Goal: Task Accomplishment & Management: Use online tool/utility

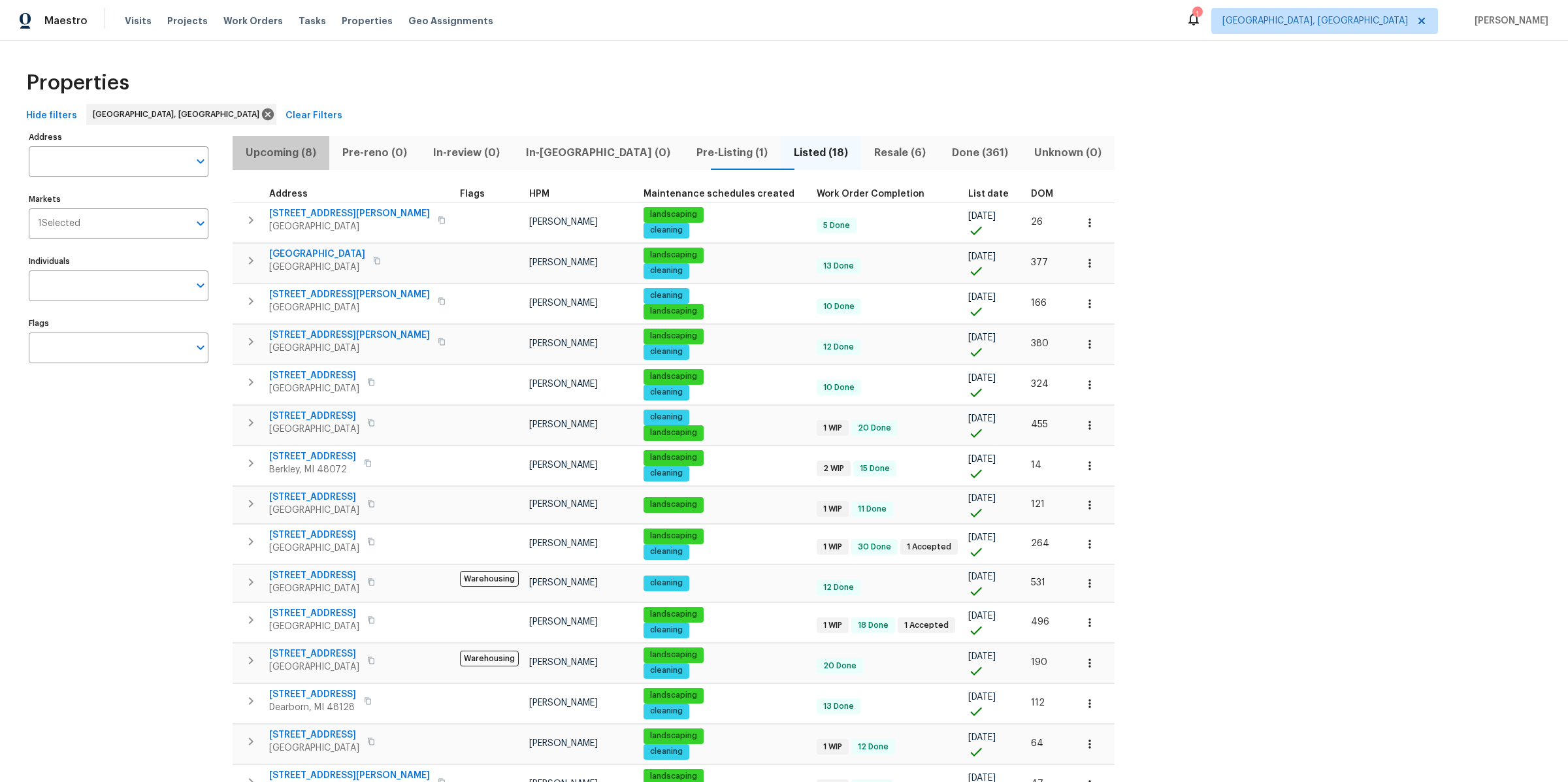
click at [274, 152] on span "Upcoming (8)" at bounding box center [281, 153] width 81 height 18
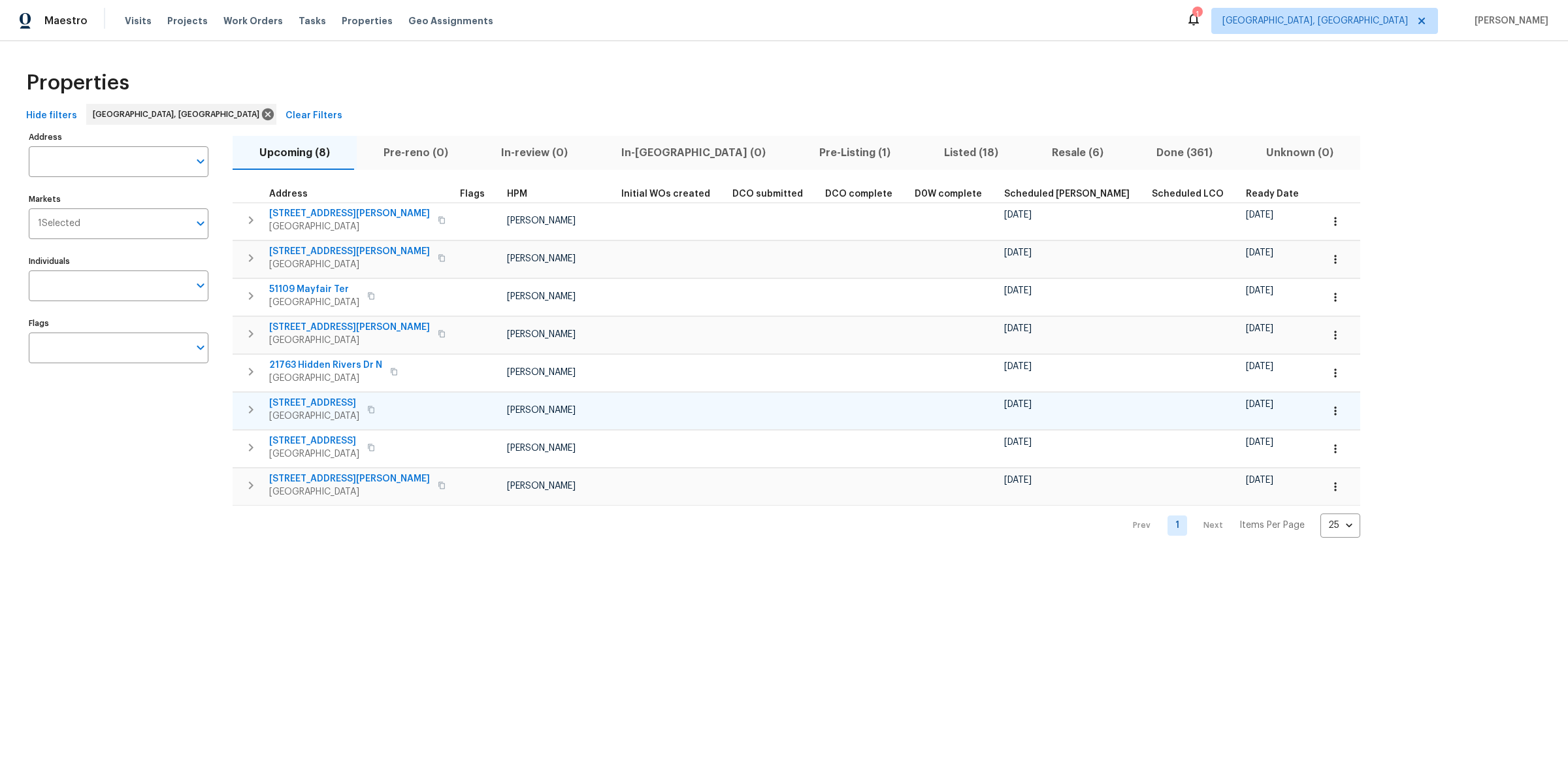
click at [248, 407] on icon "button" at bounding box center [251, 409] width 16 height 16
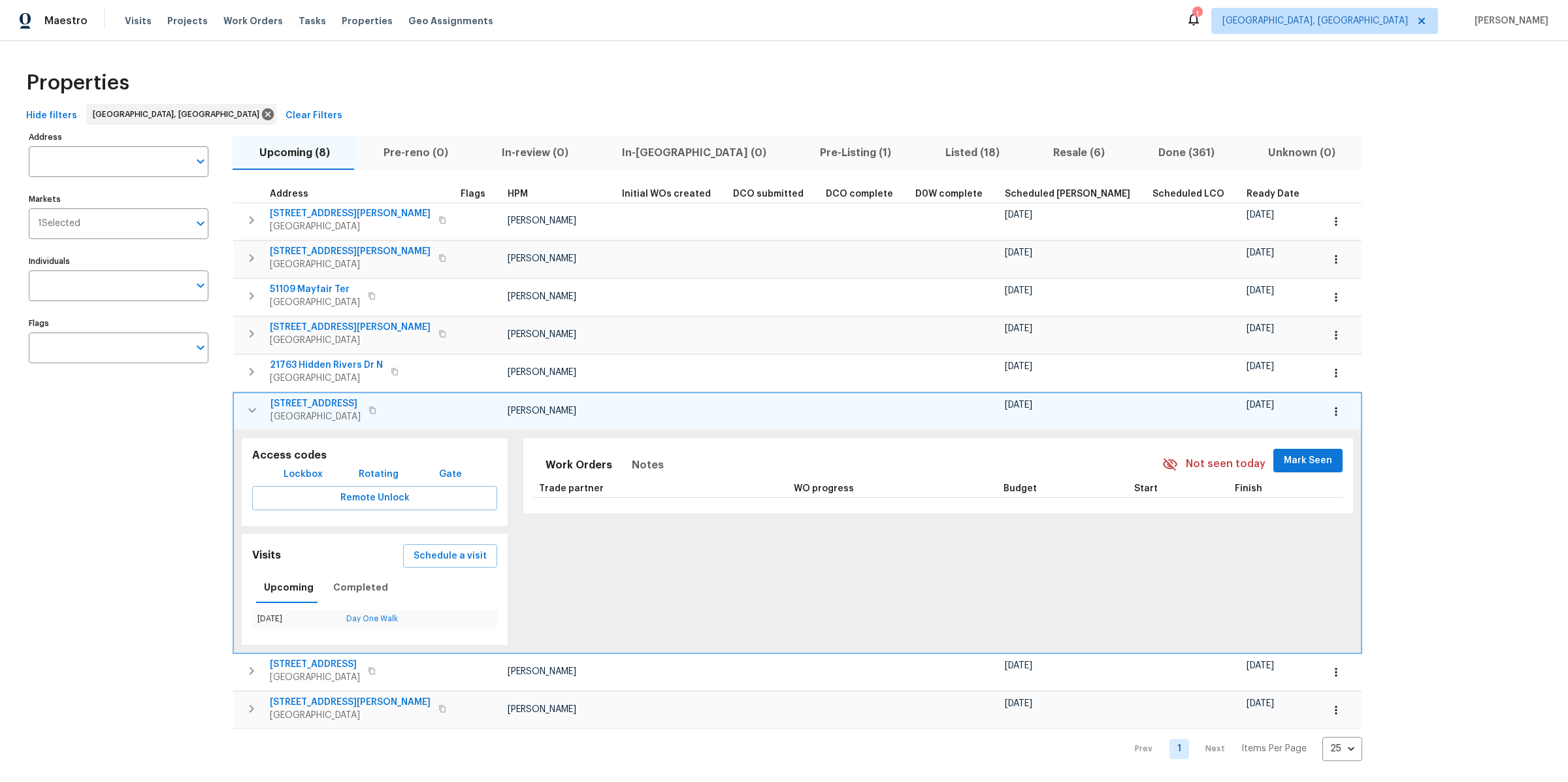
click at [1329, 407] on icon "button" at bounding box center [1336, 411] width 13 height 13
click at [1197, 545] on p "Admin: Repair Budget Review" at bounding box center [1223, 547] width 125 height 14
click at [252, 409] on div at bounding box center [784, 391] width 1568 height 782
click at [252, 411] on icon "button" at bounding box center [252, 410] width 16 height 16
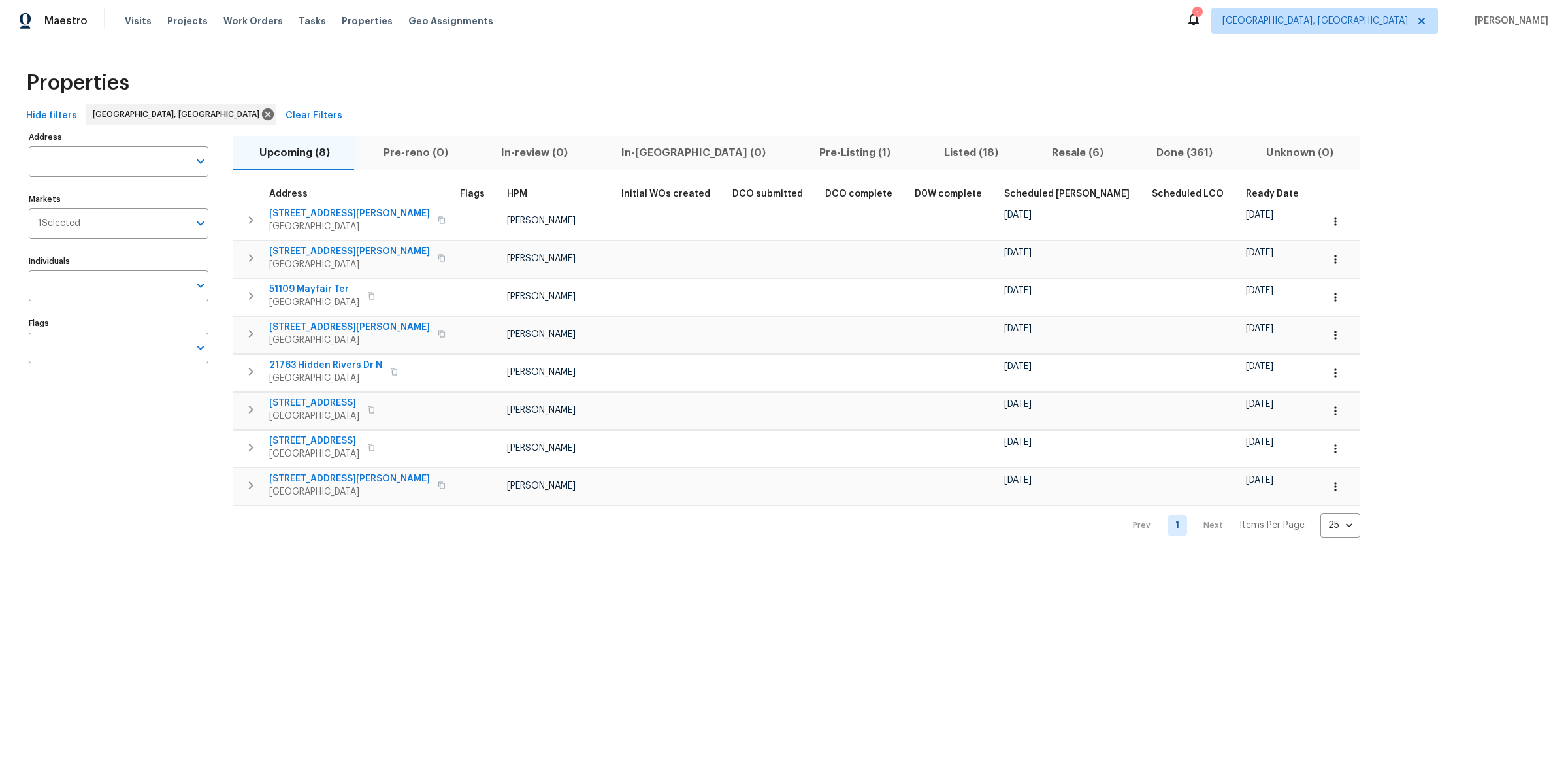
click at [792, 165] on button "Pre-Listing (1)" at bounding box center [855, 153] width 125 height 34
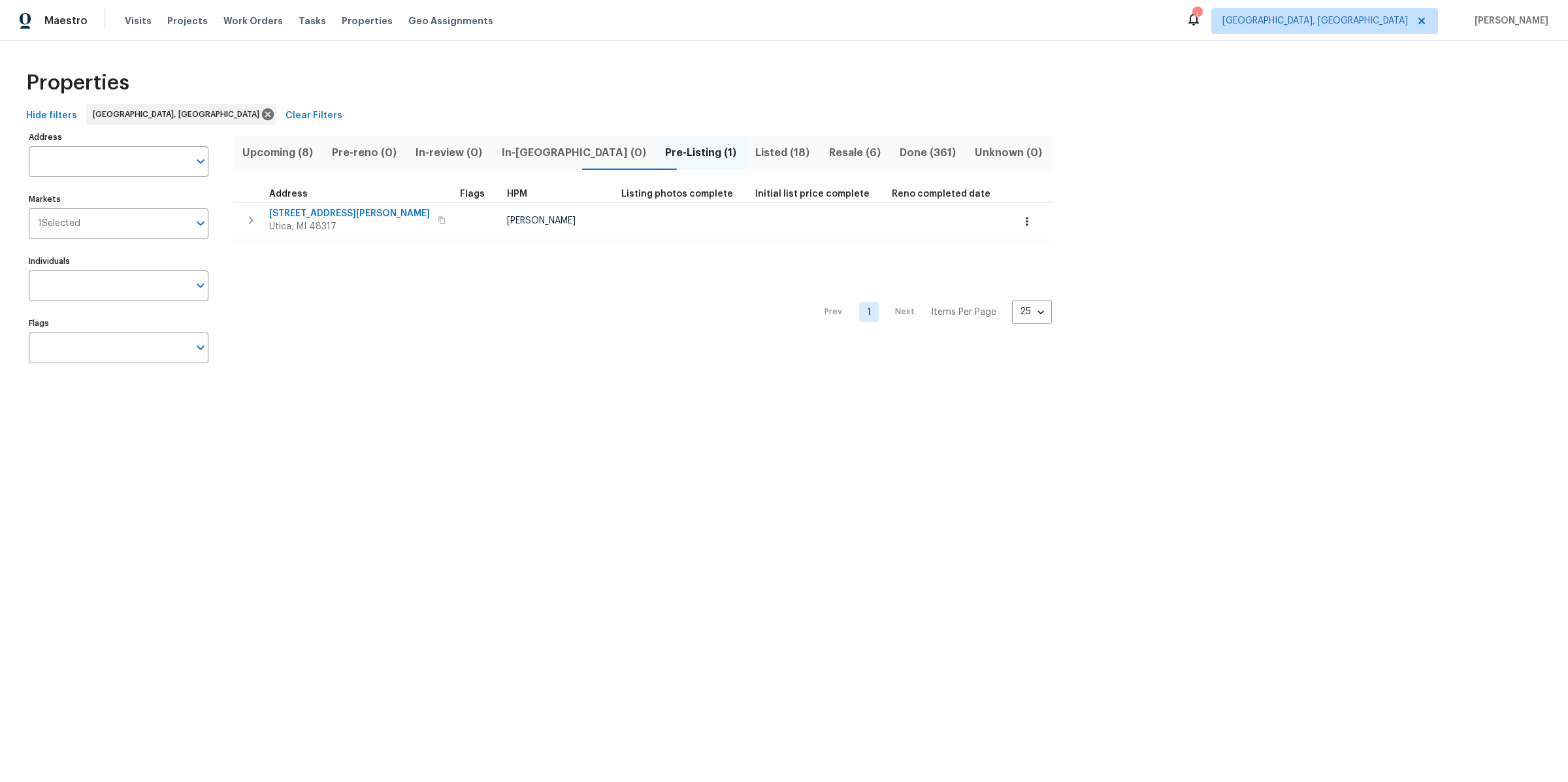
click at [754, 151] on span "Listed (18)" at bounding box center [783, 153] width 57 height 18
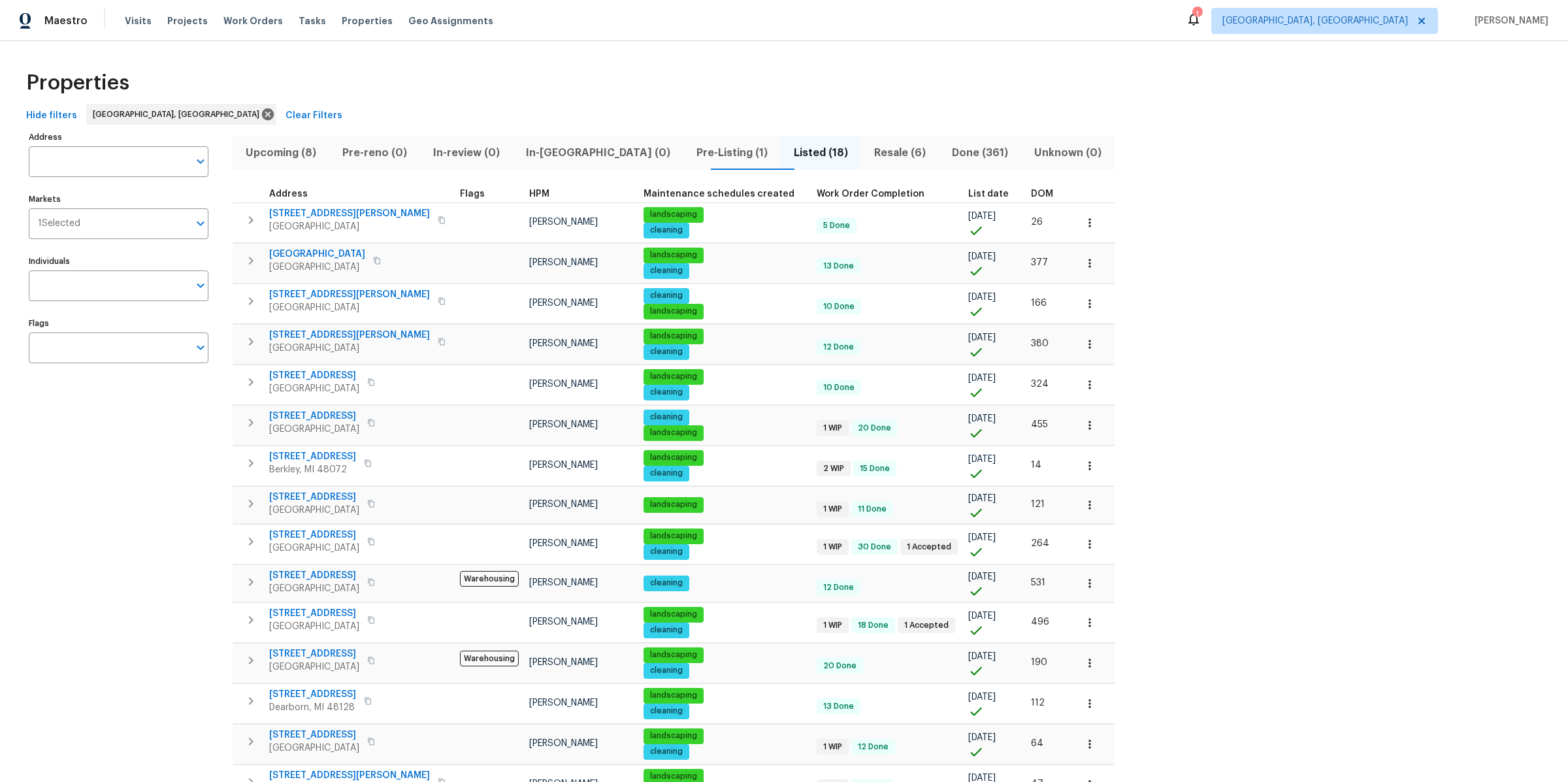
click at [869, 158] on span "Resale (6)" at bounding box center [900, 153] width 62 height 18
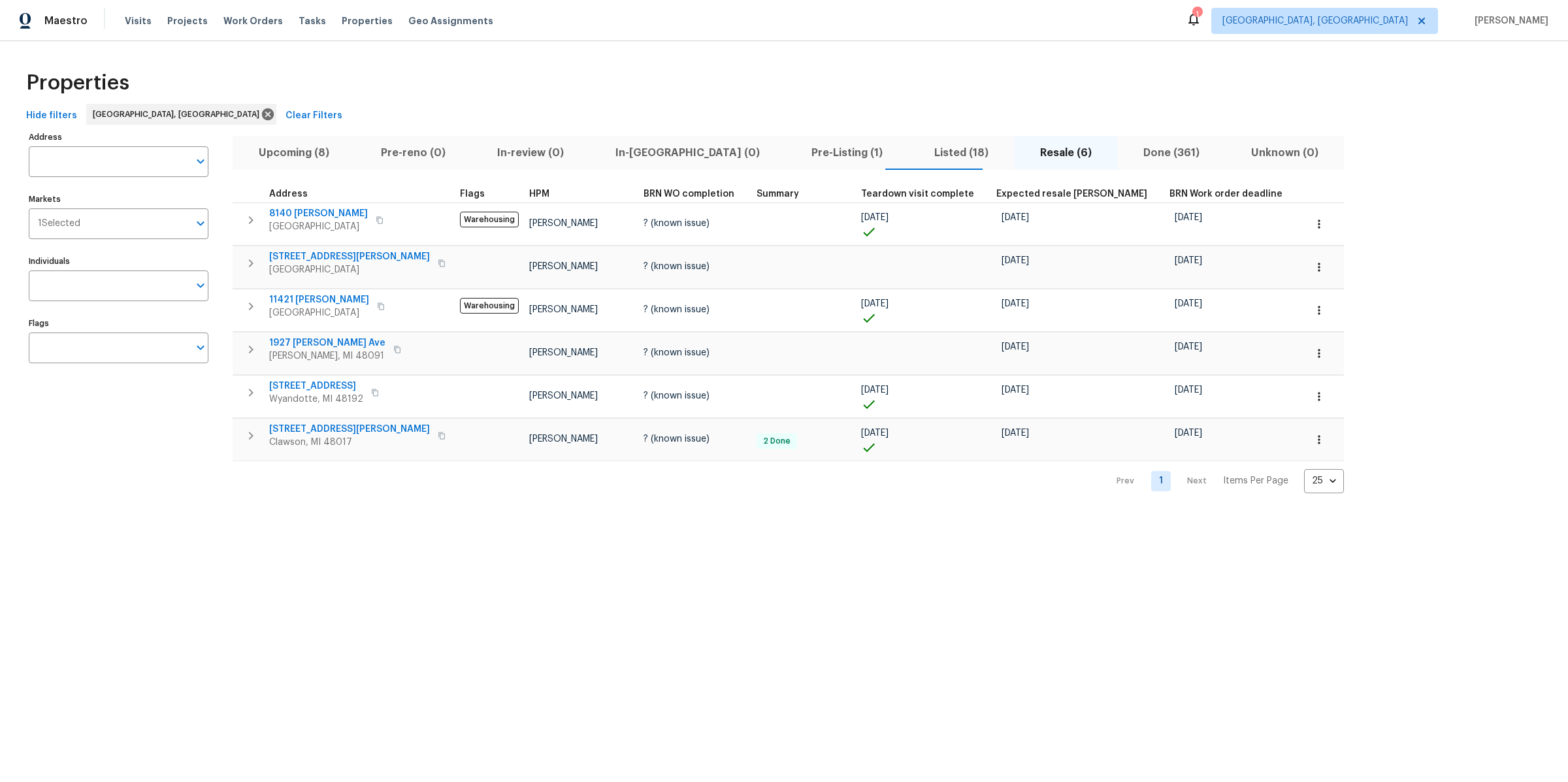
click at [374, 492] on div "Properties Hide filters [GEOGRAPHIC_DATA], [GEOGRAPHIC_DATA] Clear Filters Addr…" at bounding box center [784, 278] width 1568 height 473
click at [532, 64] on div "Properties" at bounding box center [784, 83] width 1527 height 41
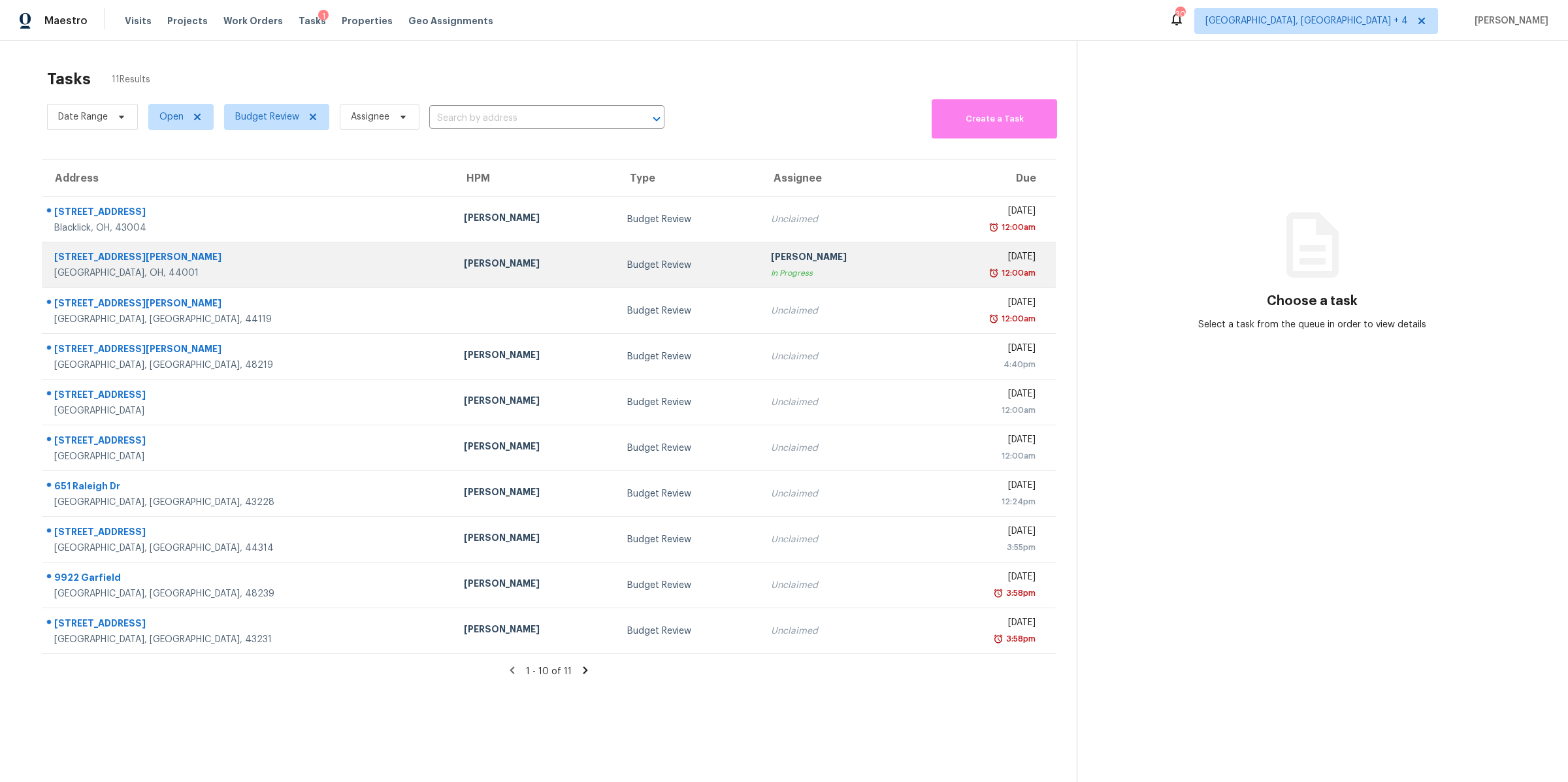
click at [796, 257] on div "[PERSON_NAME]" at bounding box center [842, 259] width 142 height 17
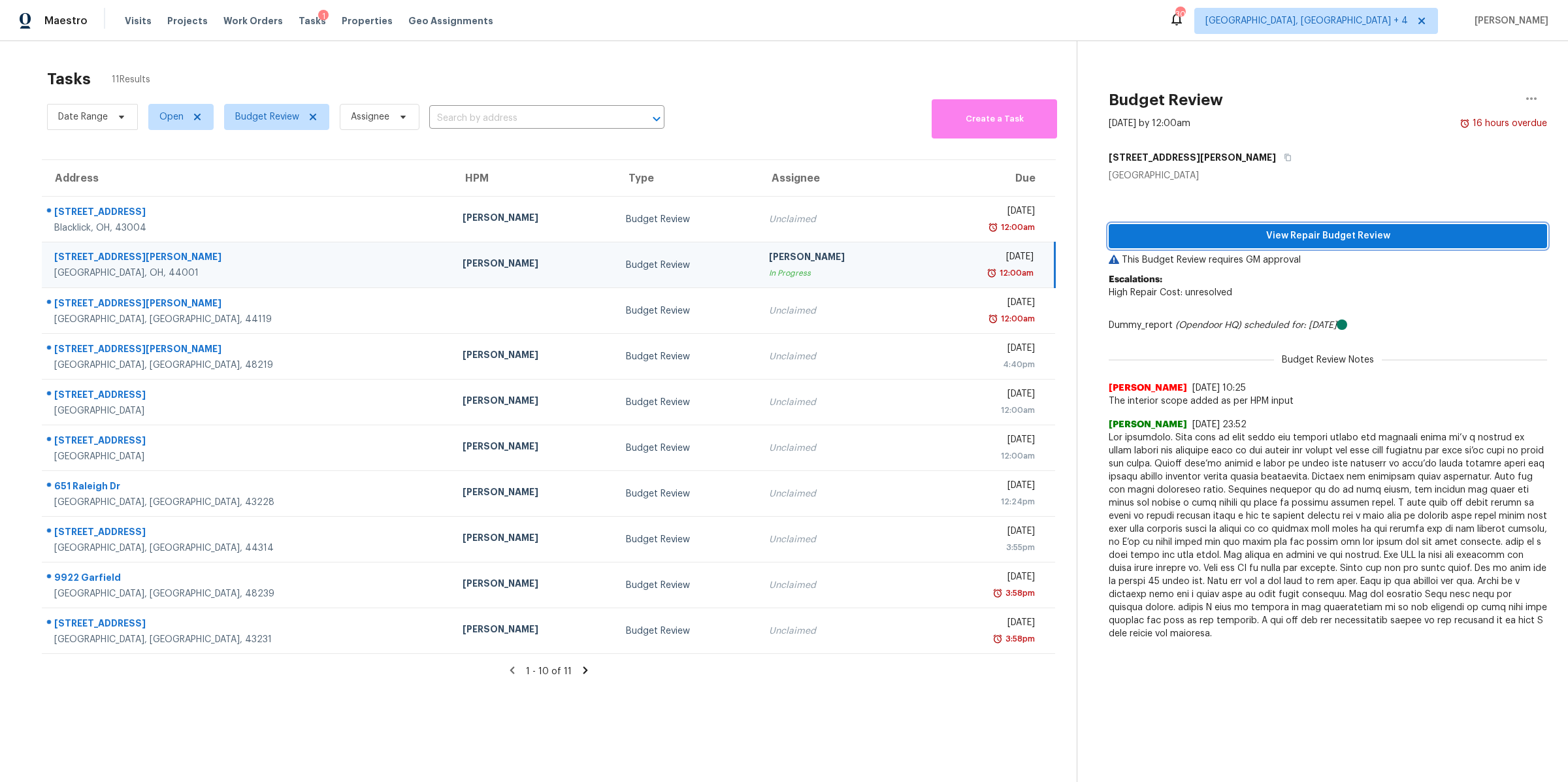
click at [1215, 232] on span "View Repair Budget Review" at bounding box center [1328, 236] width 418 height 17
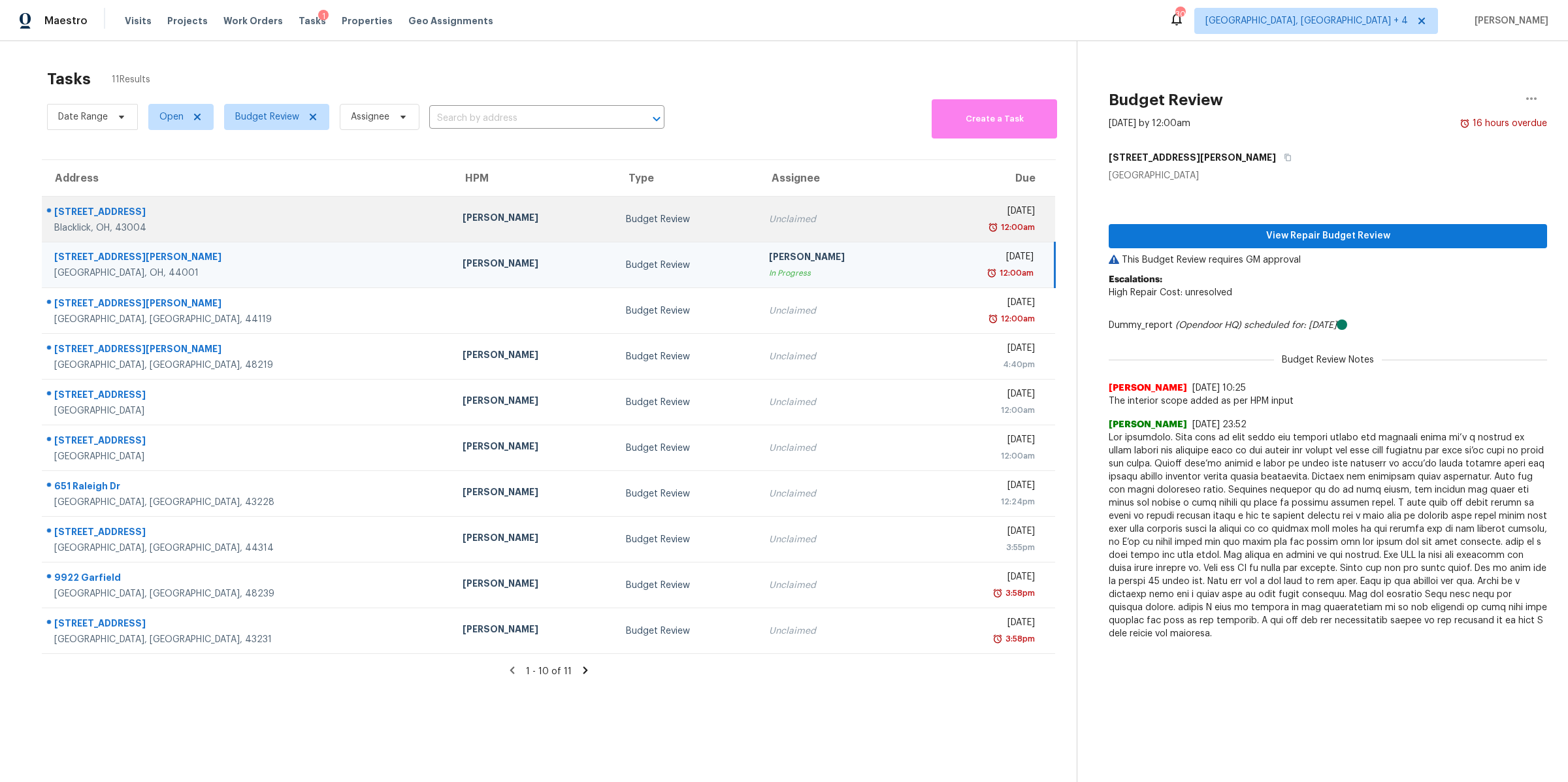
click at [933, 225] on div "12:00am" at bounding box center [983, 227] width 102 height 13
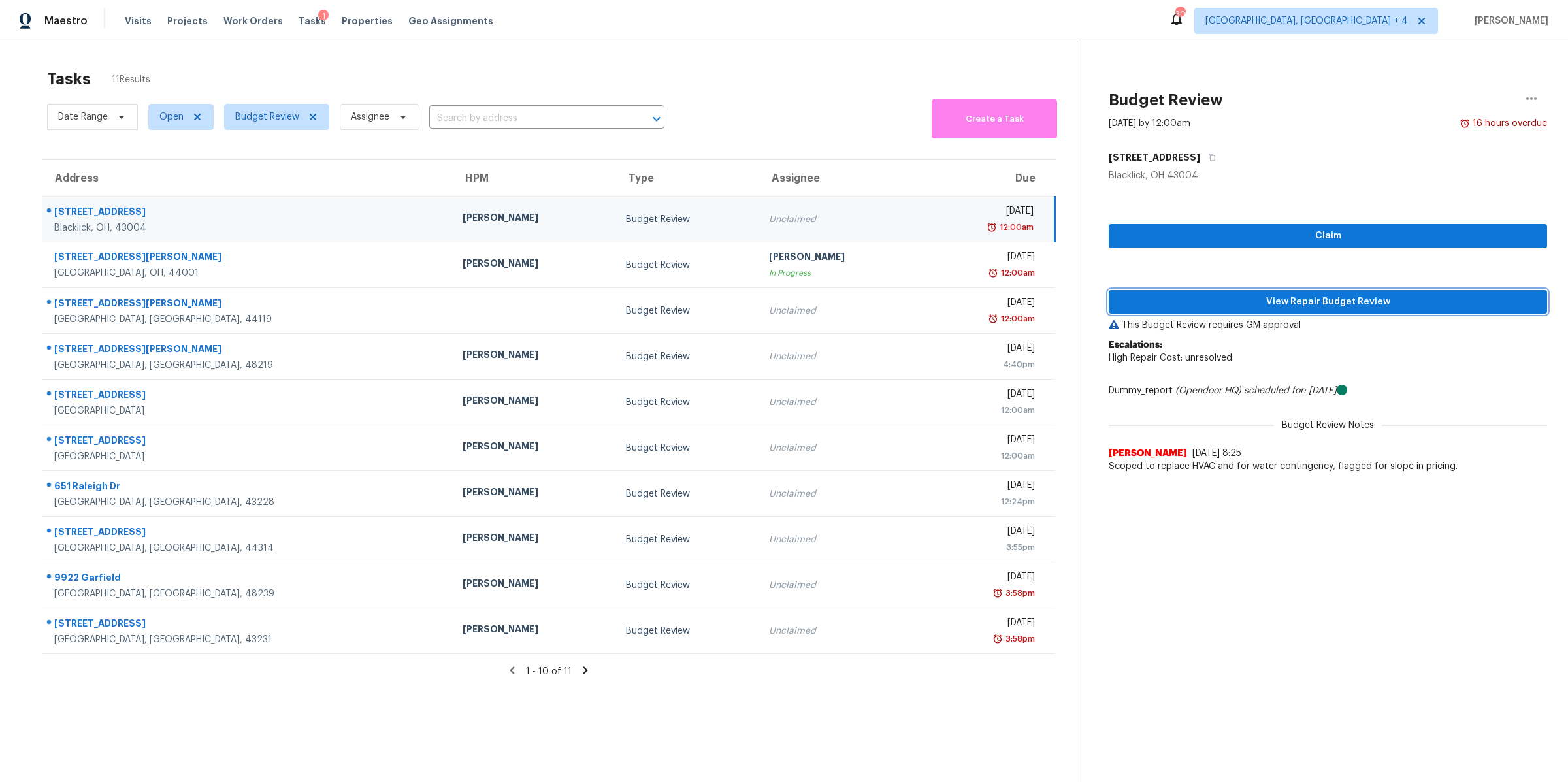
click at [1200, 299] on span "View Repair Budget Review" at bounding box center [1328, 302] width 418 height 17
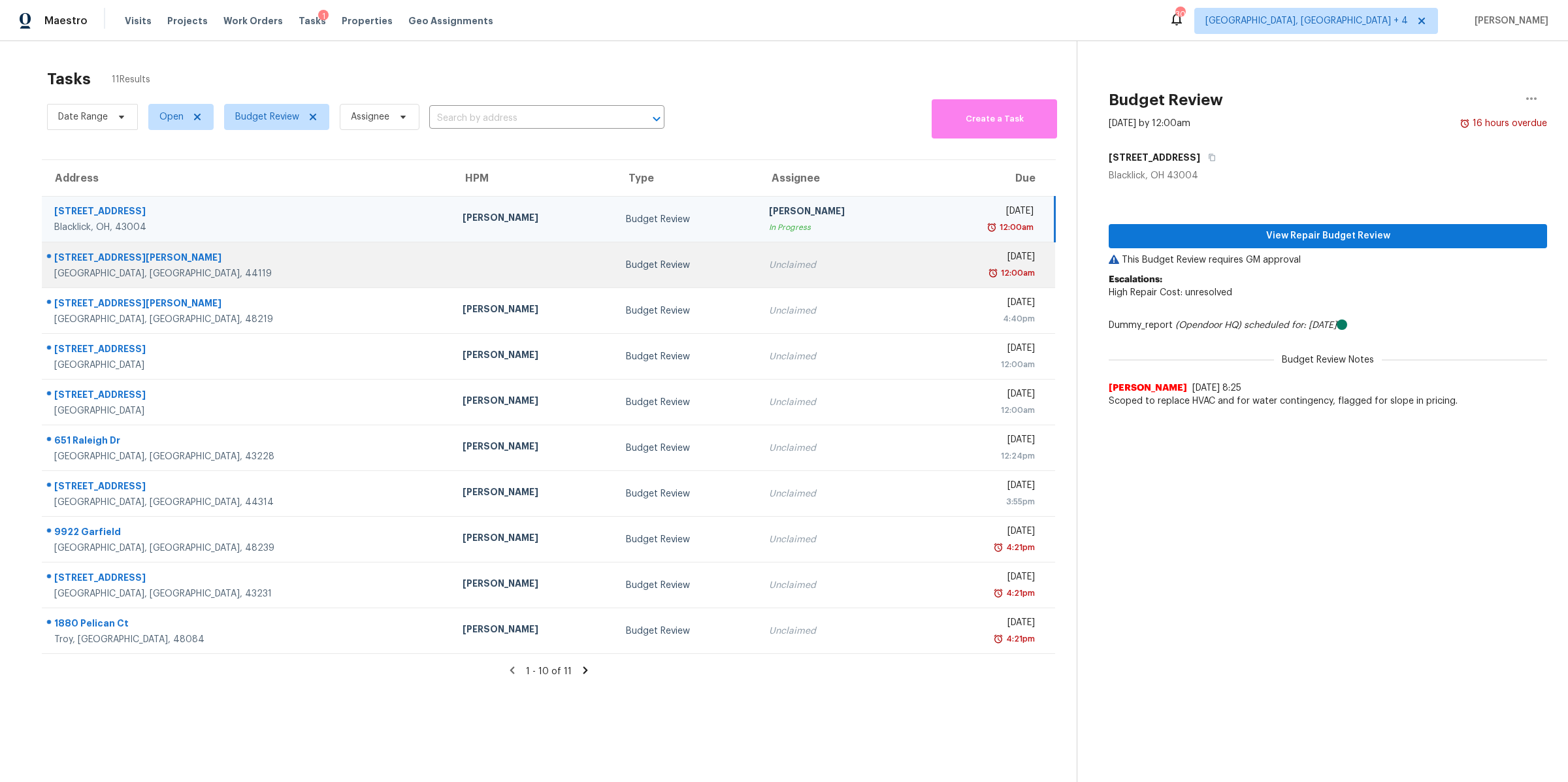
click at [820, 274] on td "Unclaimed" at bounding box center [840, 266] width 163 height 46
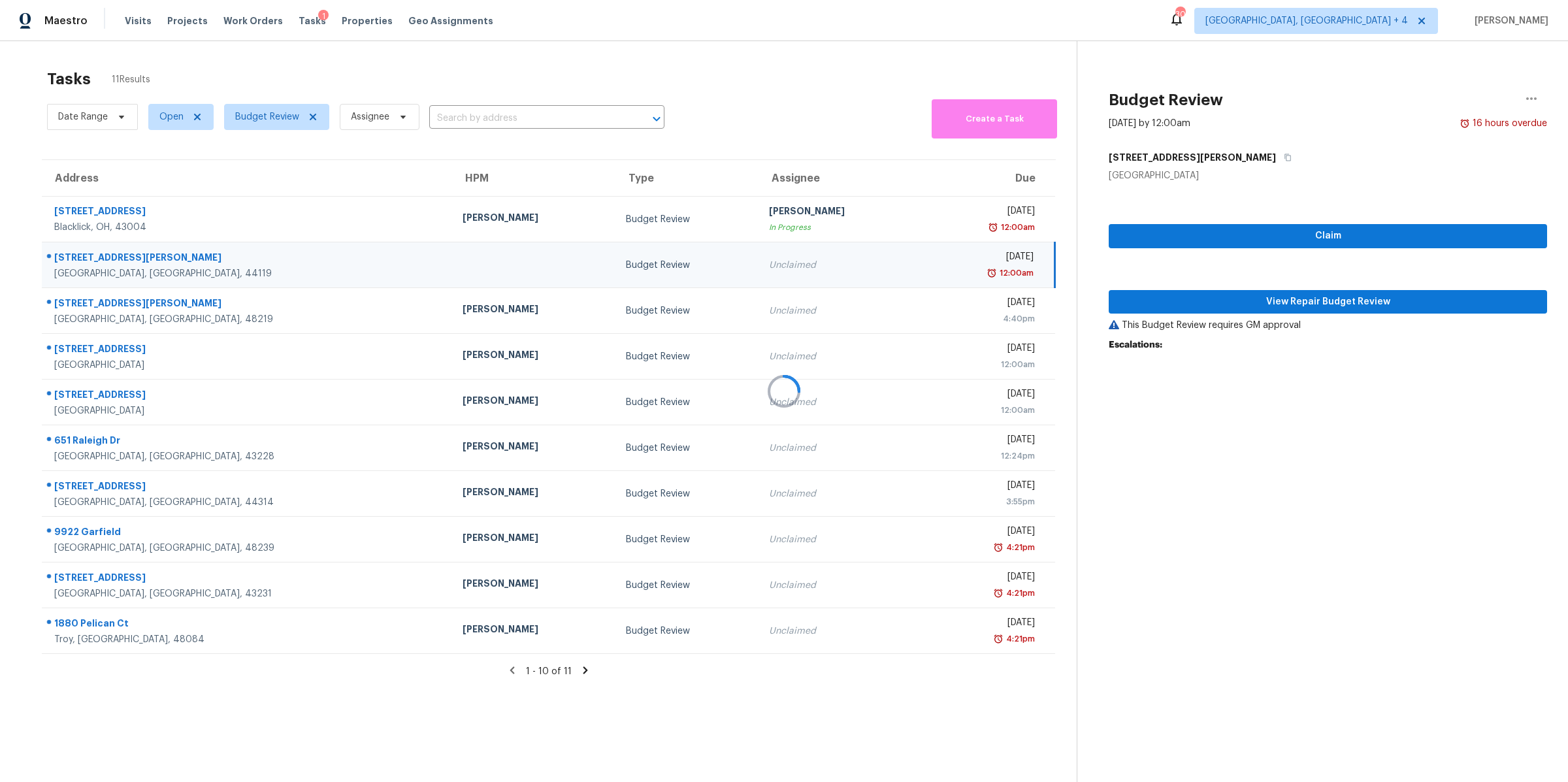
click at [1166, 299] on div at bounding box center [784, 391] width 1568 height 782
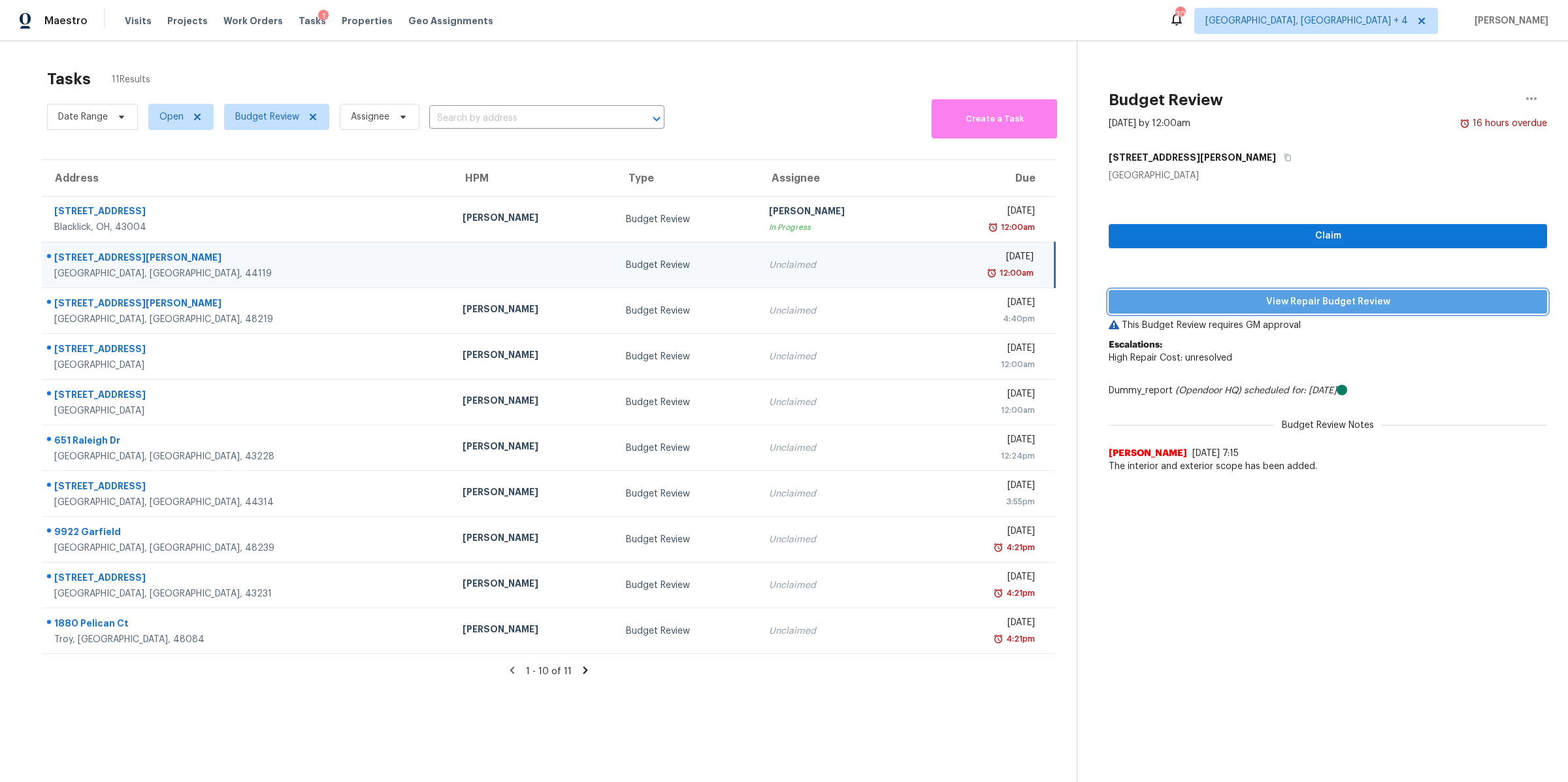
click at [1191, 301] on span "View Repair Budget Review" at bounding box center [1328, 302] width 418 height 17
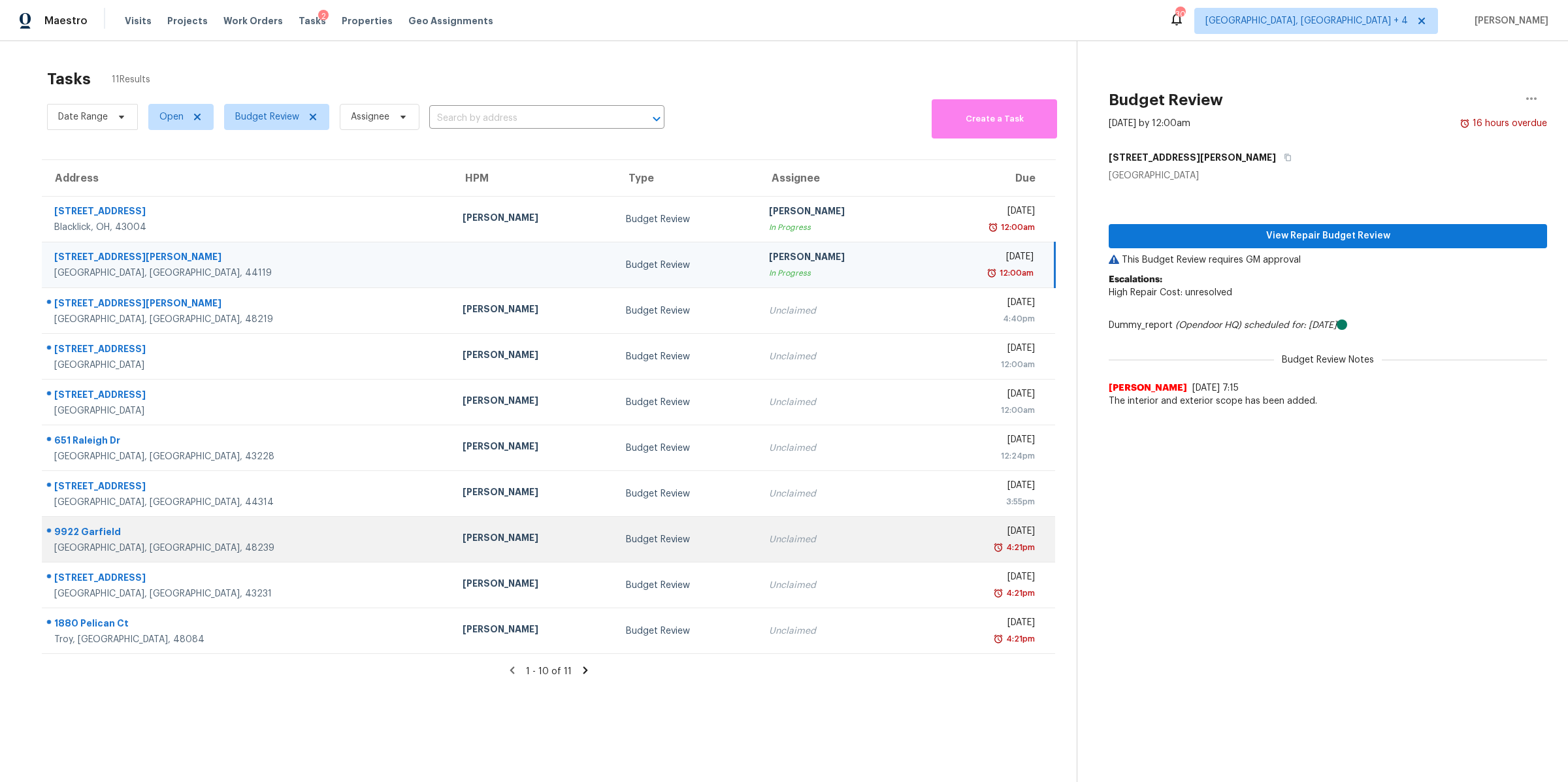
click at [933, 538] on div "Wed, Aug 27th 2025" at bounding box center [983, 533] width 102 height 17
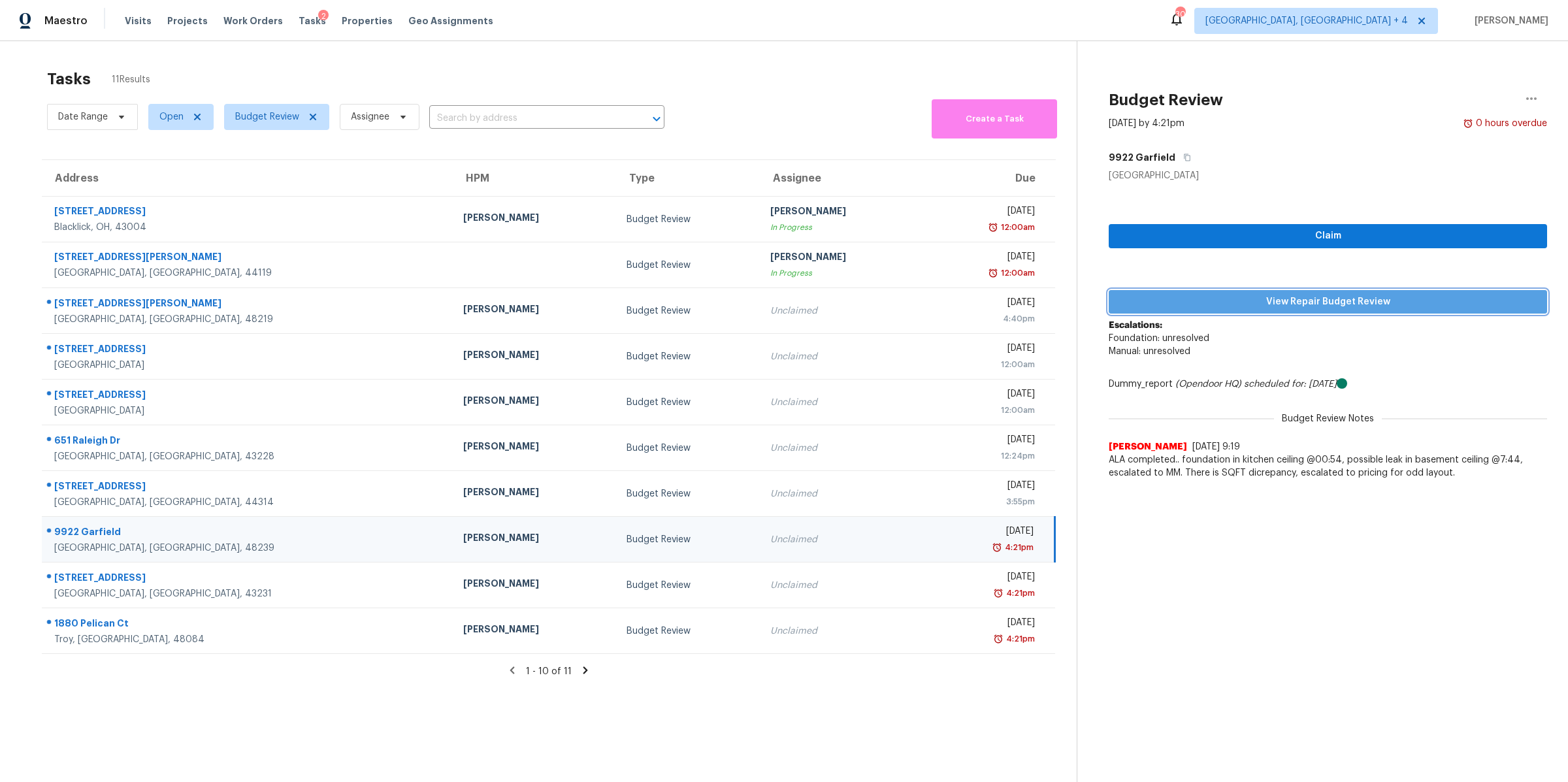
click at [1188, 303] on span "View Repair Budget Review" at bounding box center [1328, 302] width 418 height 17
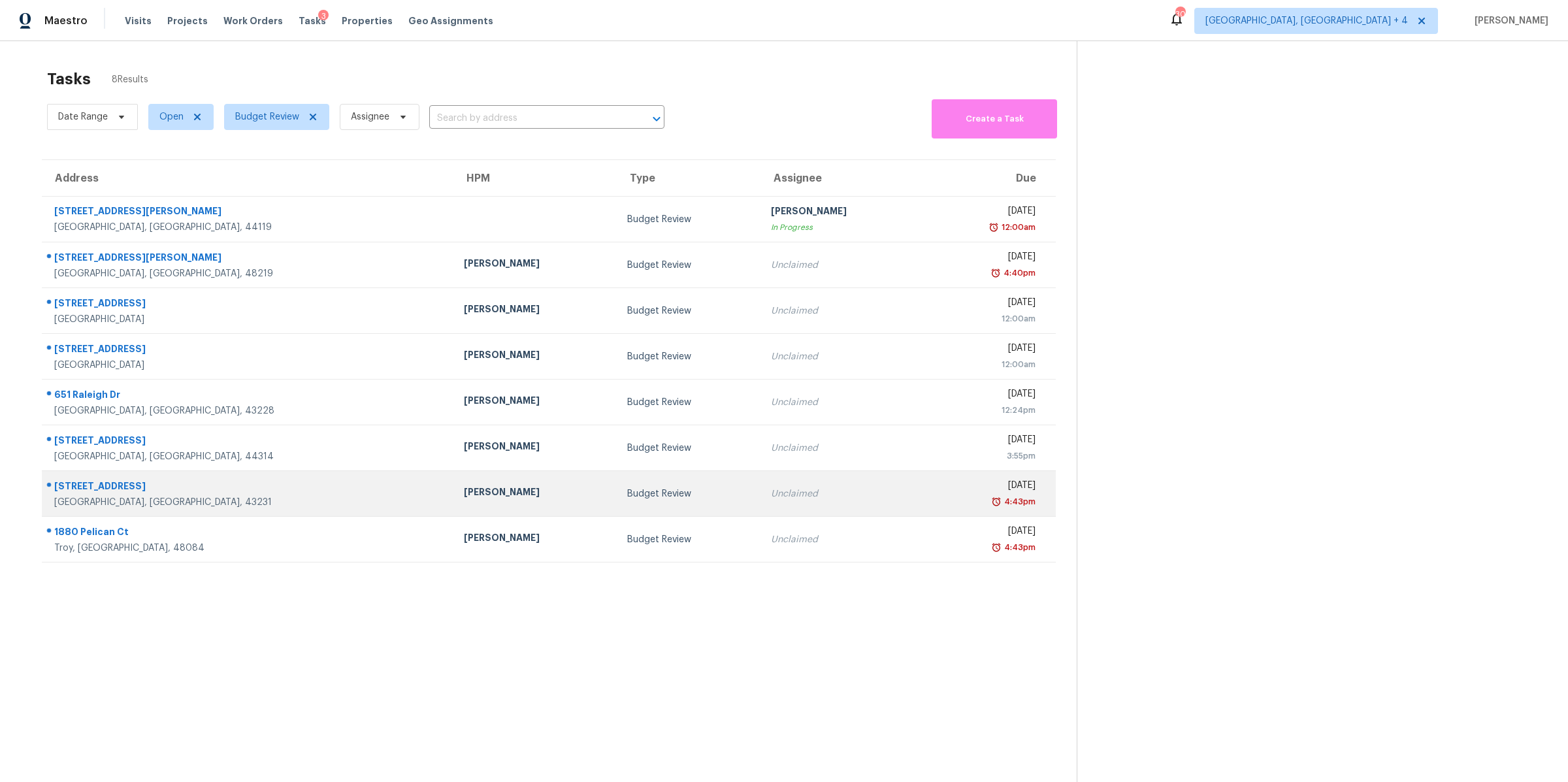
click at [935, 479] on div "Wed, Aug 27th 2025" at bounding box center [985, 487] width 101 height 17
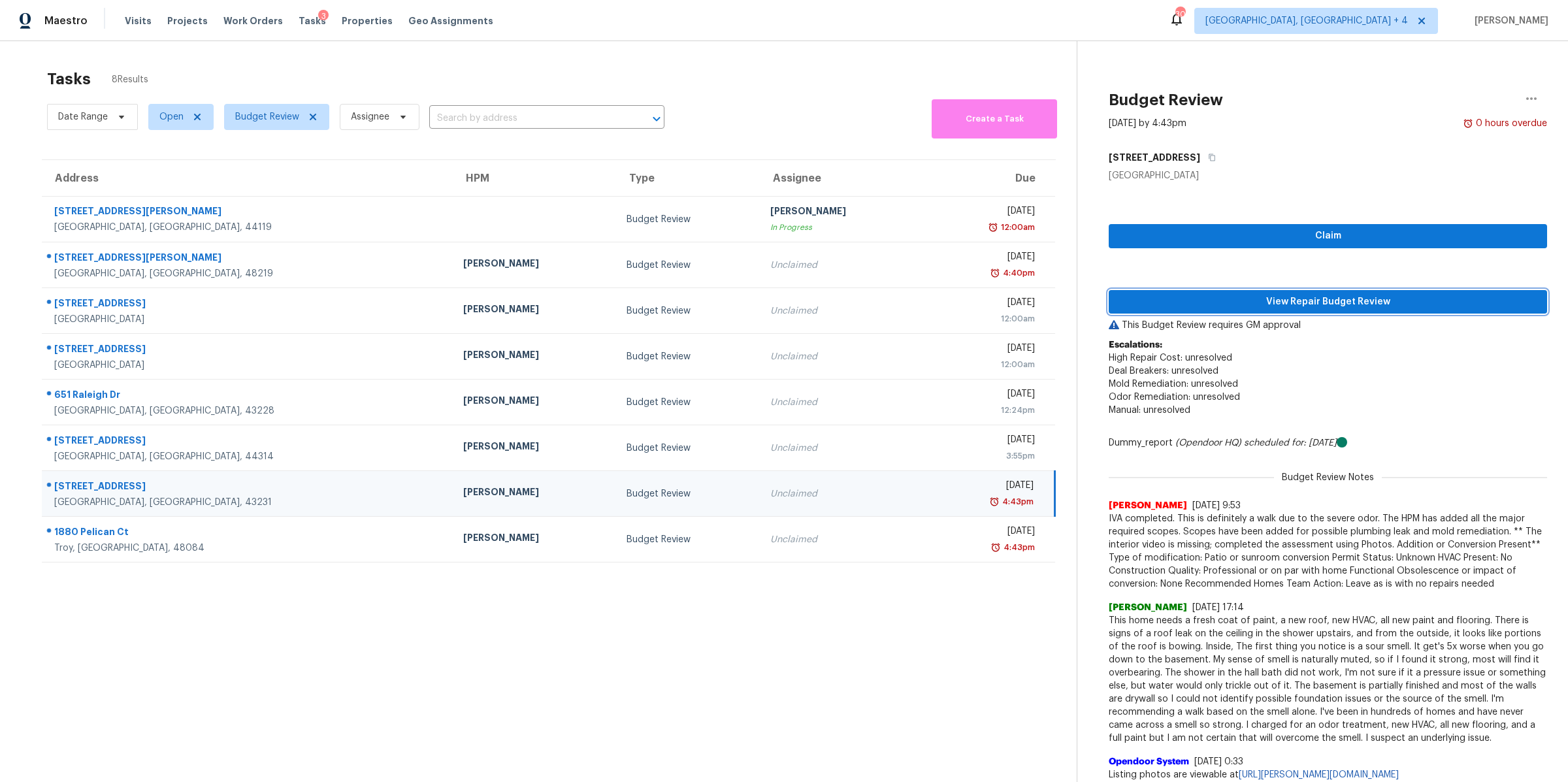
click at [1256, 301] on span "View Repair Budget Review" at bounding box center [1328, 302] width 418 height 17
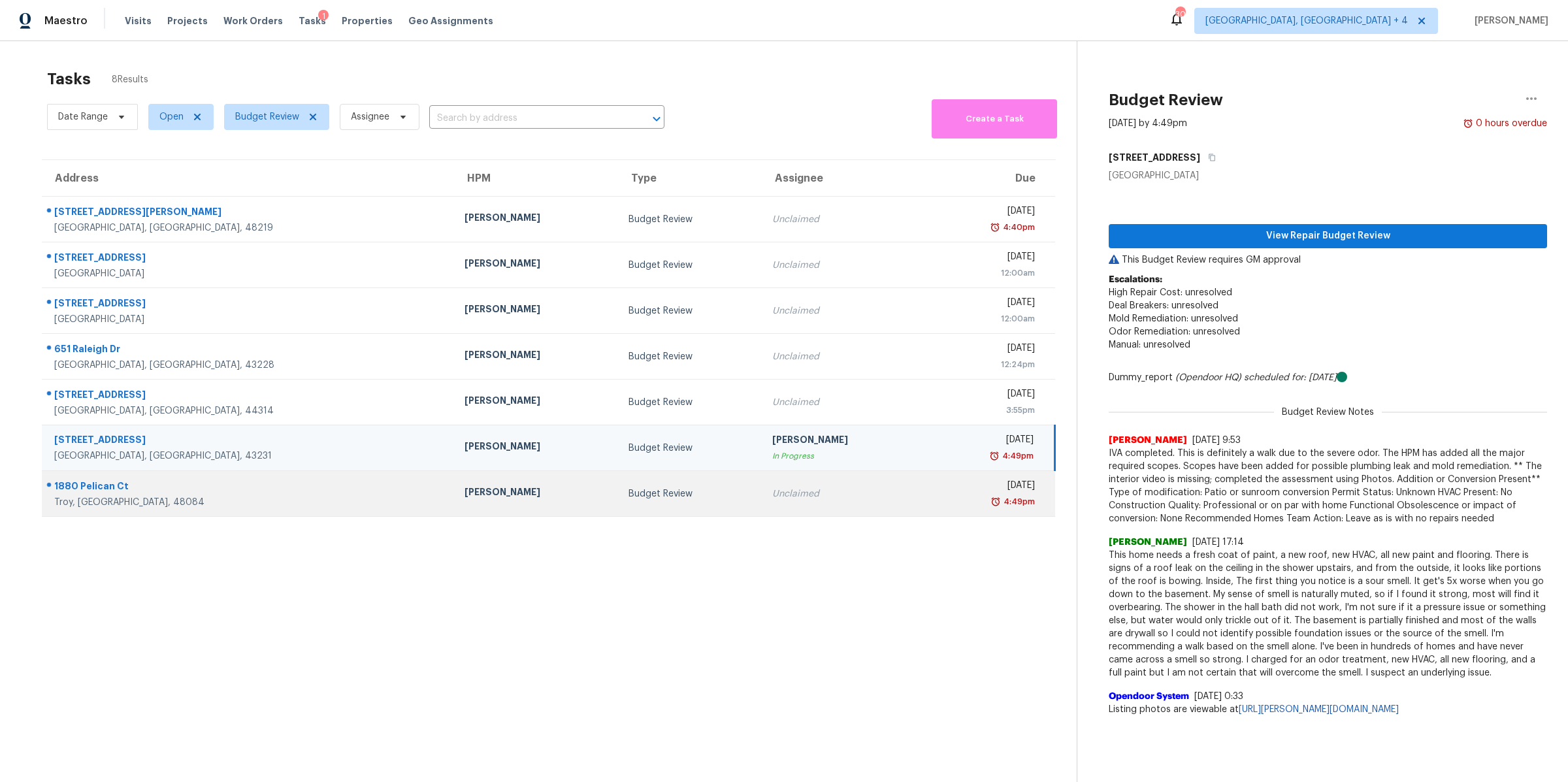
click at [936, 489] on div "Wed, Aug 27th 2025" at bounding box center [985, 487] width 99 height 17
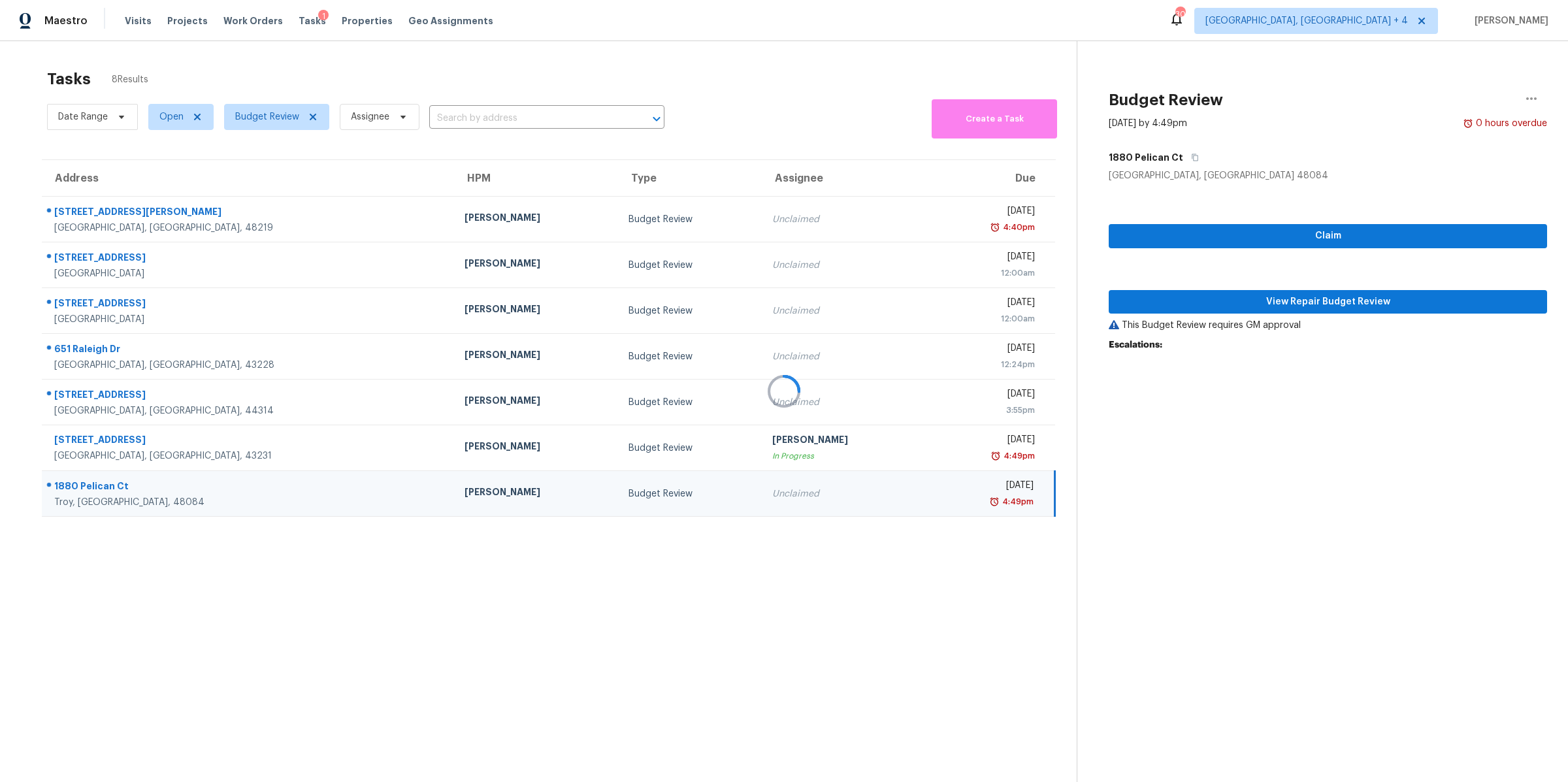
click at [1191, 297] on div at bounding box center [784, 391] width 1568 height 782
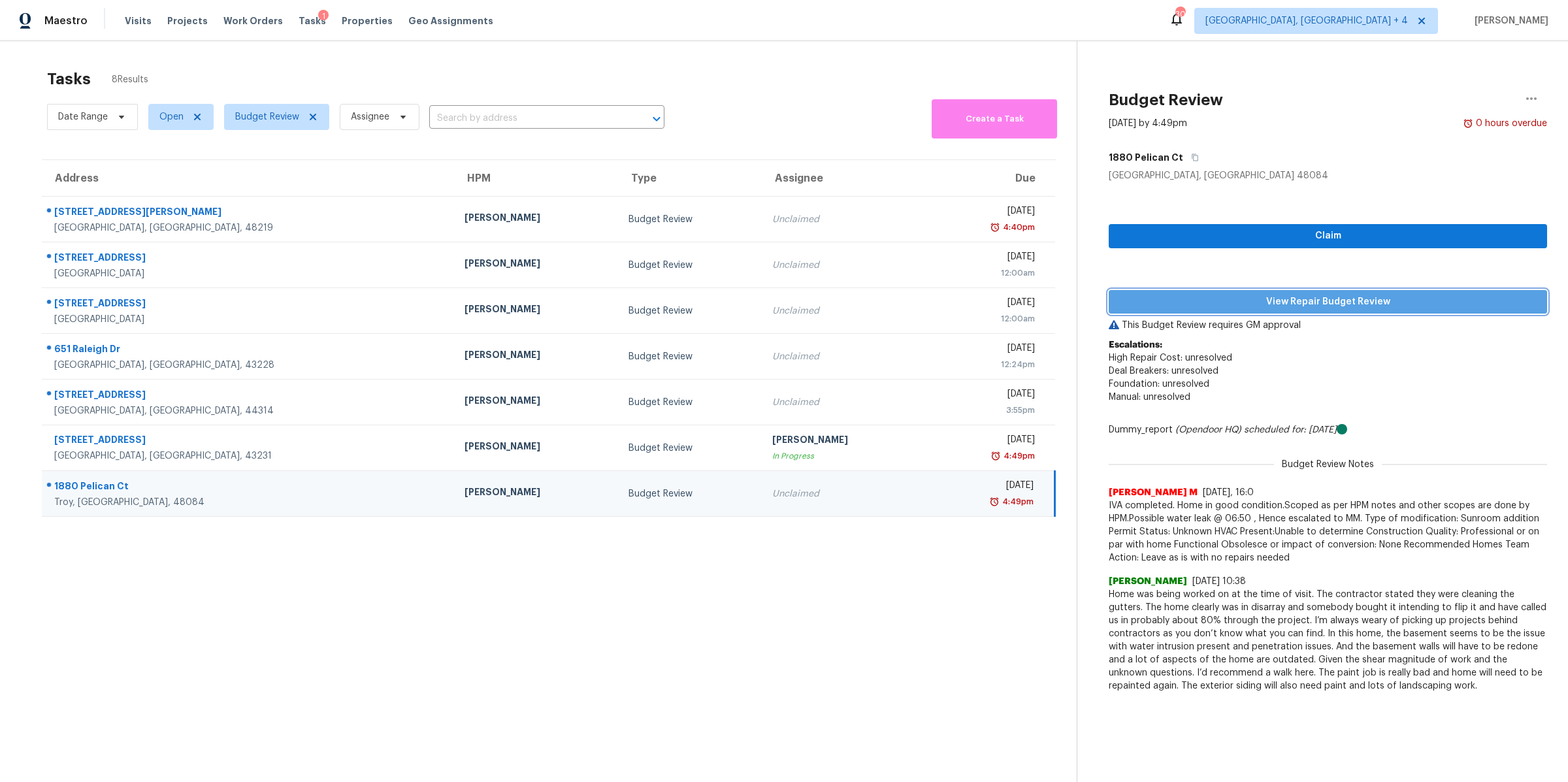
click at [1191, 297] on span "View Repair Budget Review" at bounding box center [1328, 302] width 418 height 17
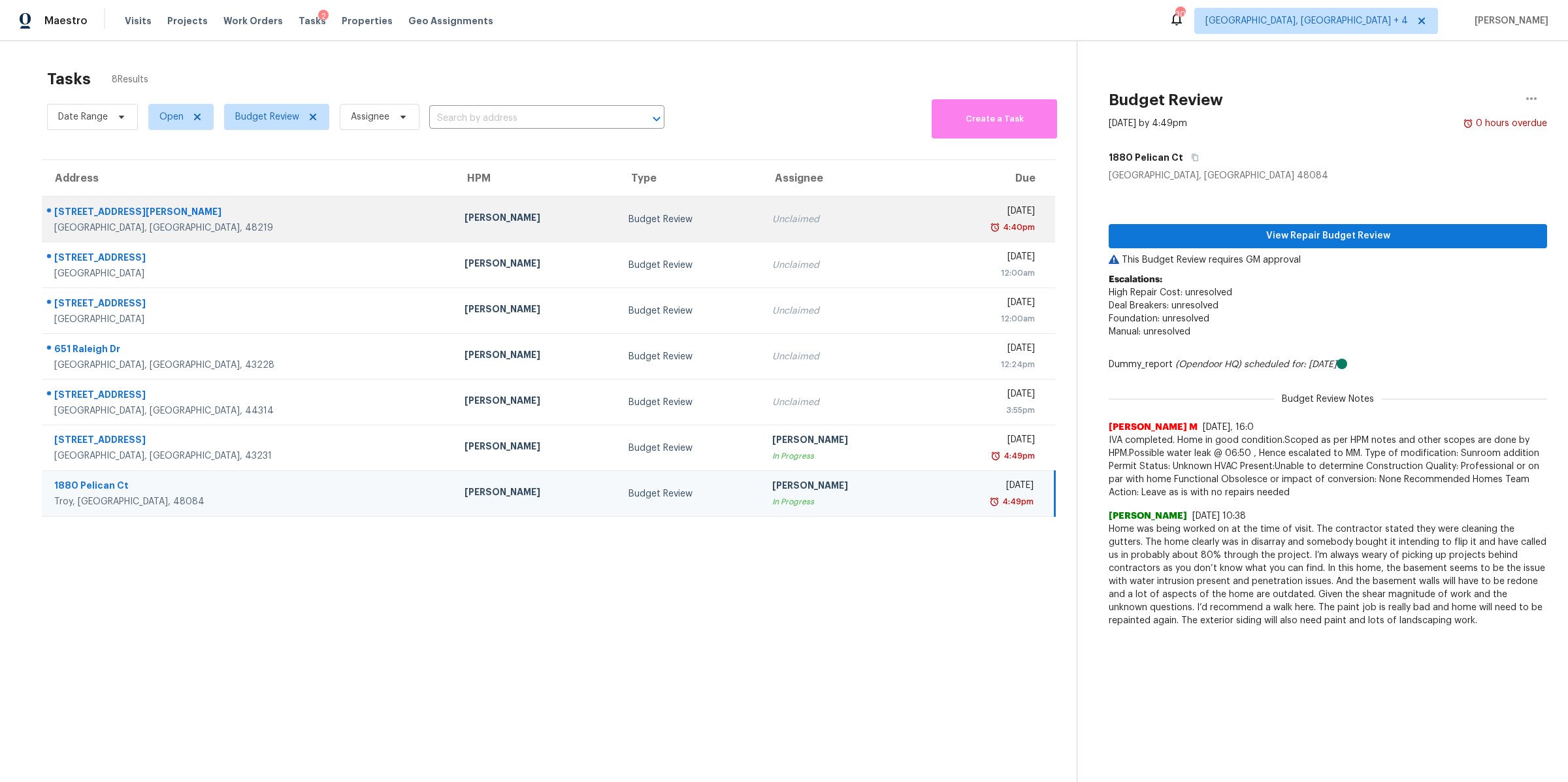
click at [795, 209] on td "Unclaimed" at bounding box center [843, 219] width 164 height 46
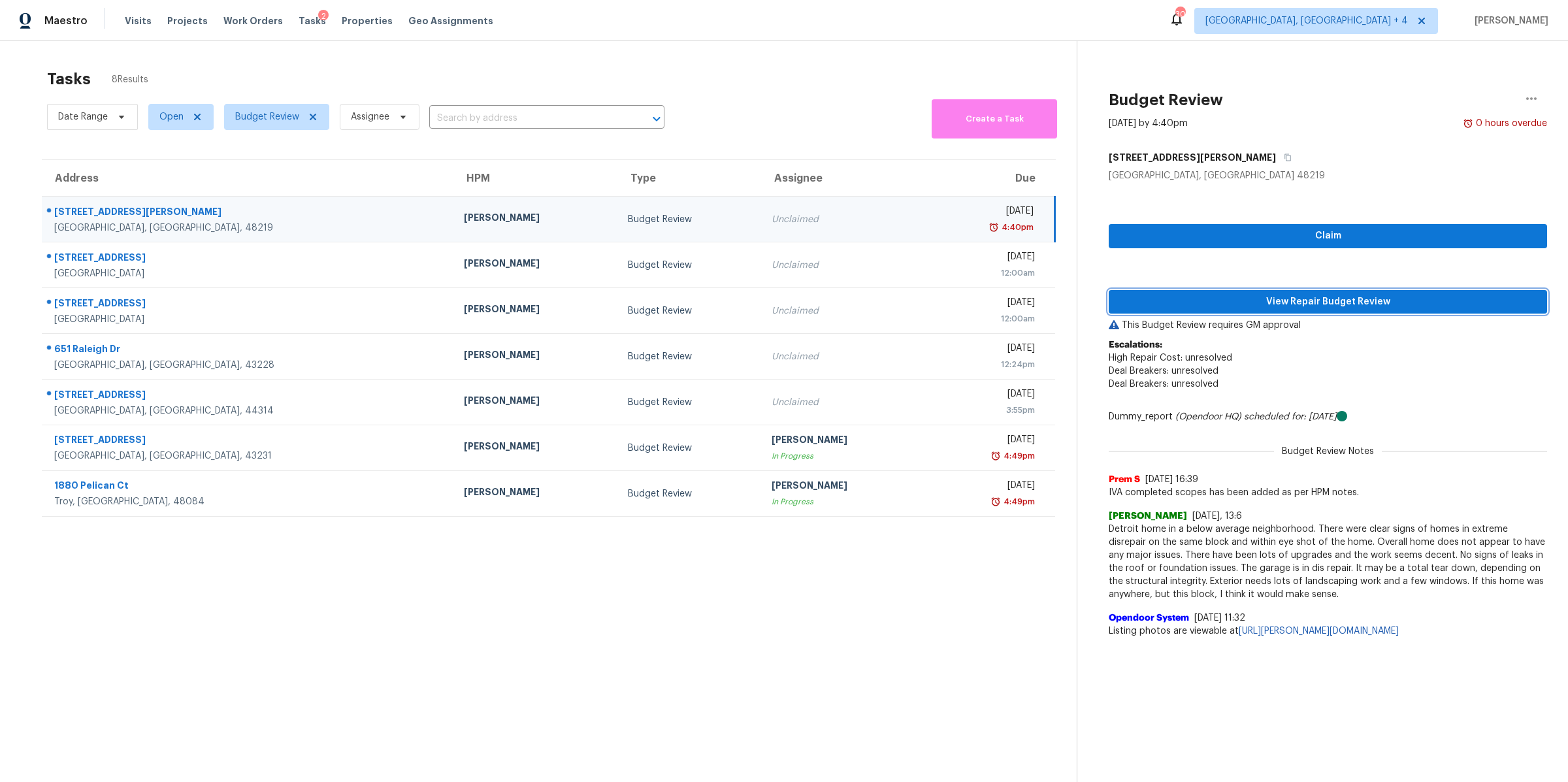
click at [1249, 305] on span "View Repair Budget Review" at bounding box center [1328, 302] width 418 height 17
